Goal: Go to known website: Access a specific website the user already knows

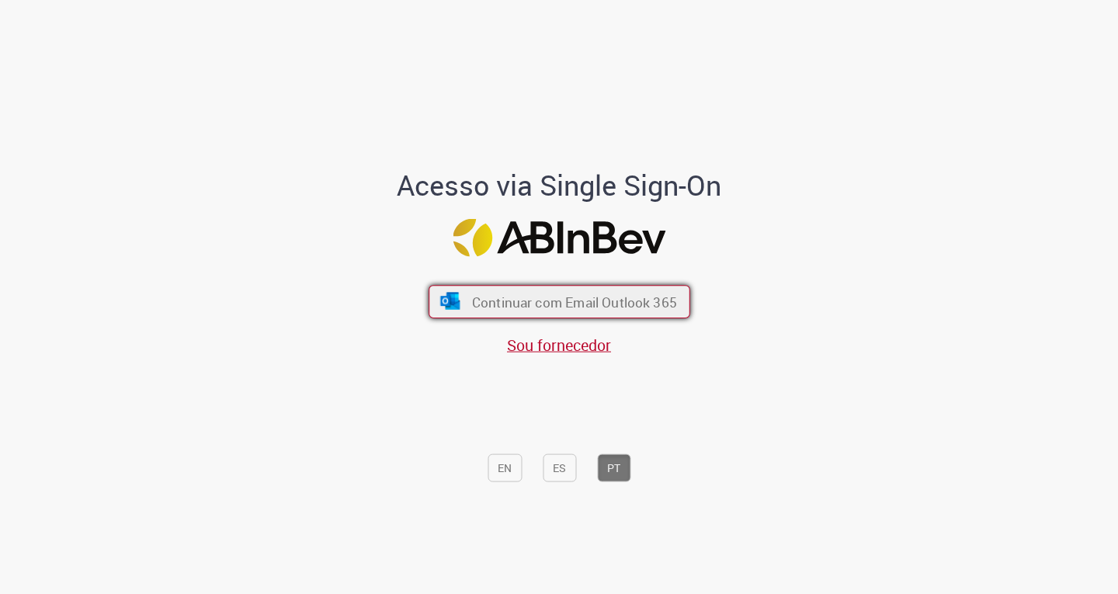
click at [522, 301] on font "Continuar com Email Outlook 365" at bounding box center [573, 302] width 205 height 18
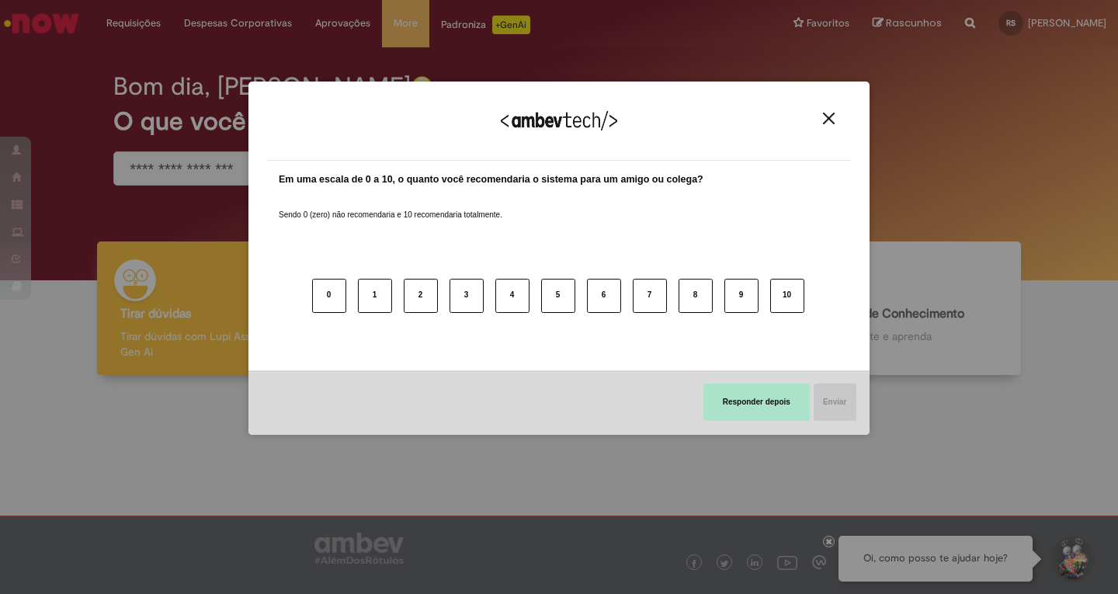
click at [788, 406] on button "Responder depois" at bounding box center [757, 402] width 106 height 37
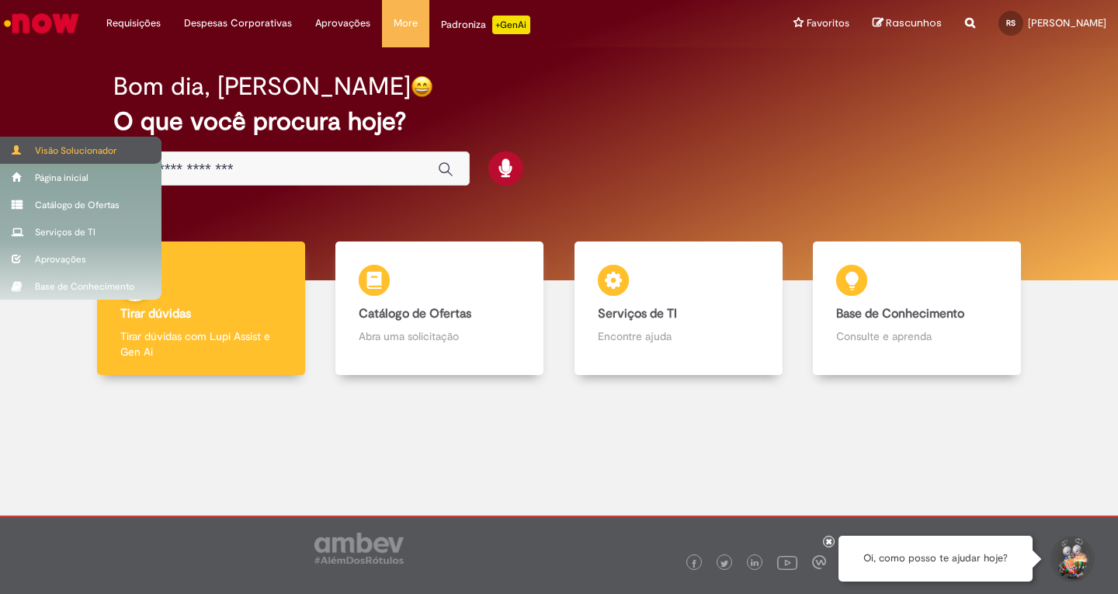
click at [81, 148] on div "Visão Solucionador" at bounding box center [81, 150] width 162 height 27
